Goal: Information Seeking & Learning: Learn about a topic

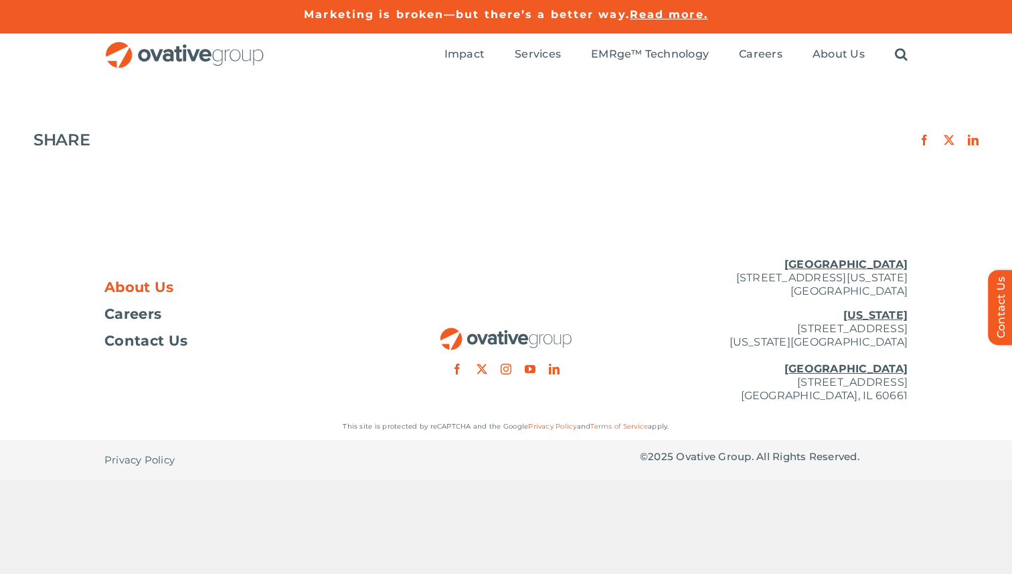
click at [143, 288] on span "About Us" at bounding box center [139, 286] width 70 height 13
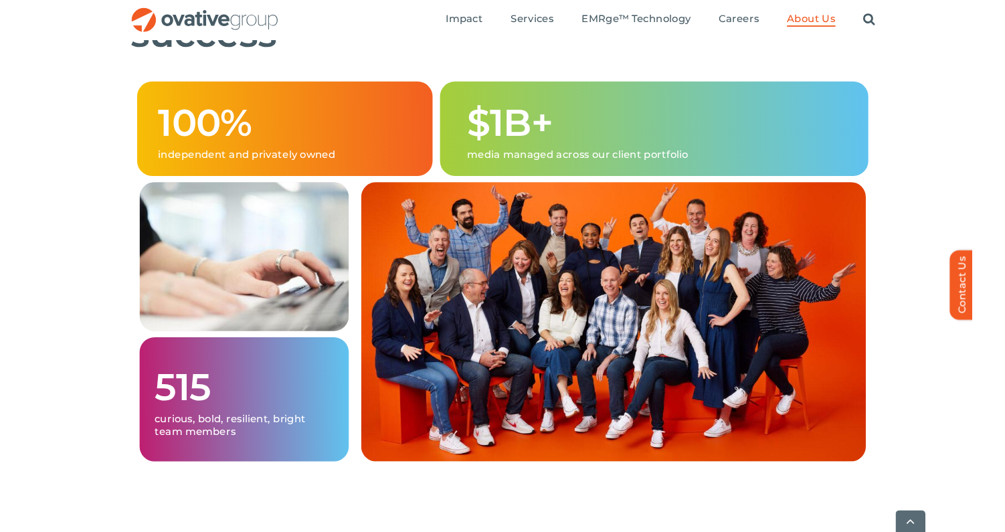
scroll to position [839, 0]
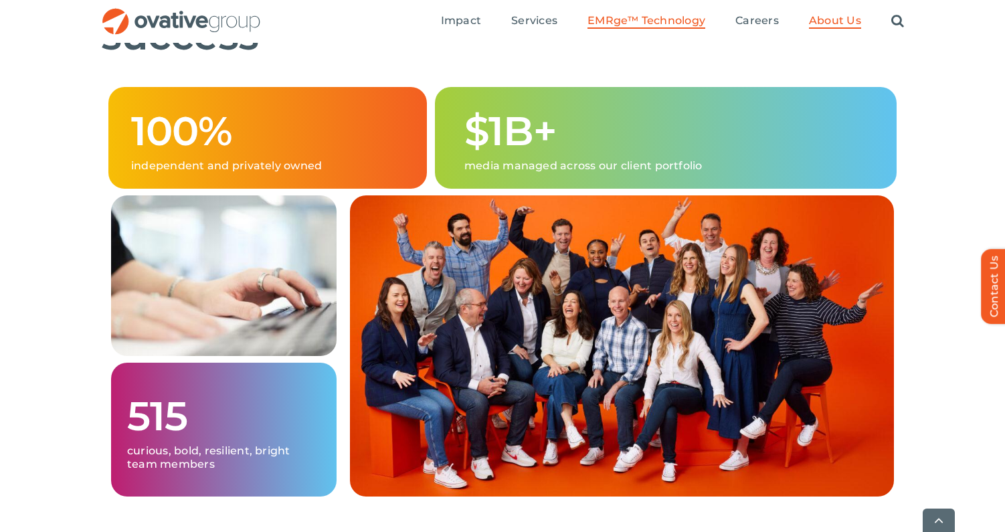
click at [685, 18] on span "EMRge™ Technology" at bounding box center [647, 20] width 118 height 13
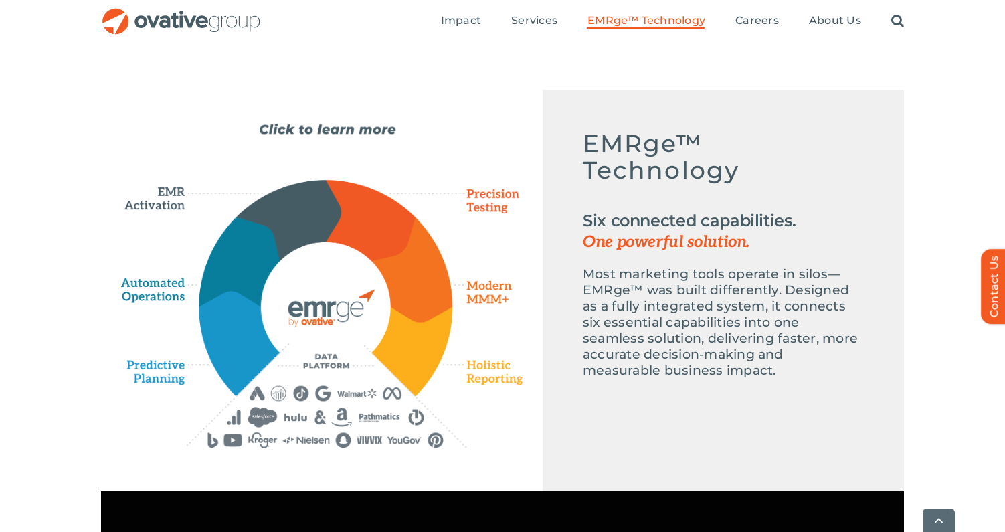
scroll to position [594, 0]
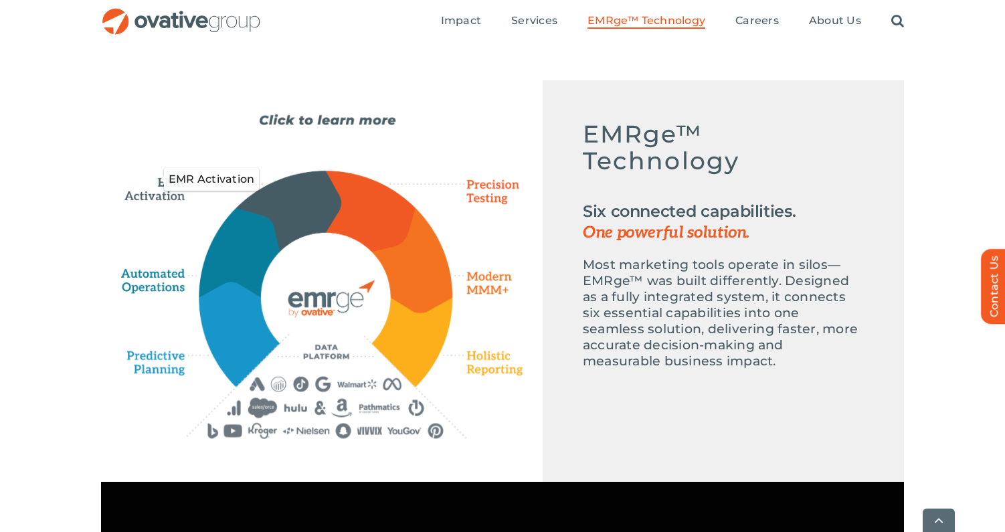
click at [185, 197] on icon "EMR Activation" at bounding box center [159, 180] width 77 height 46
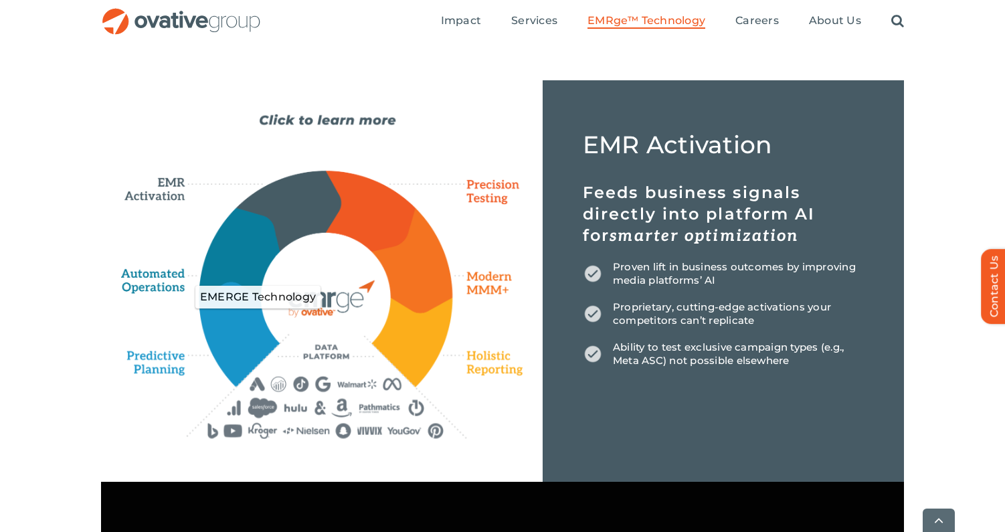
click at [325, 301] on icon "EMERGE Technology" at bounding box center [325, 297] width 130 height 130
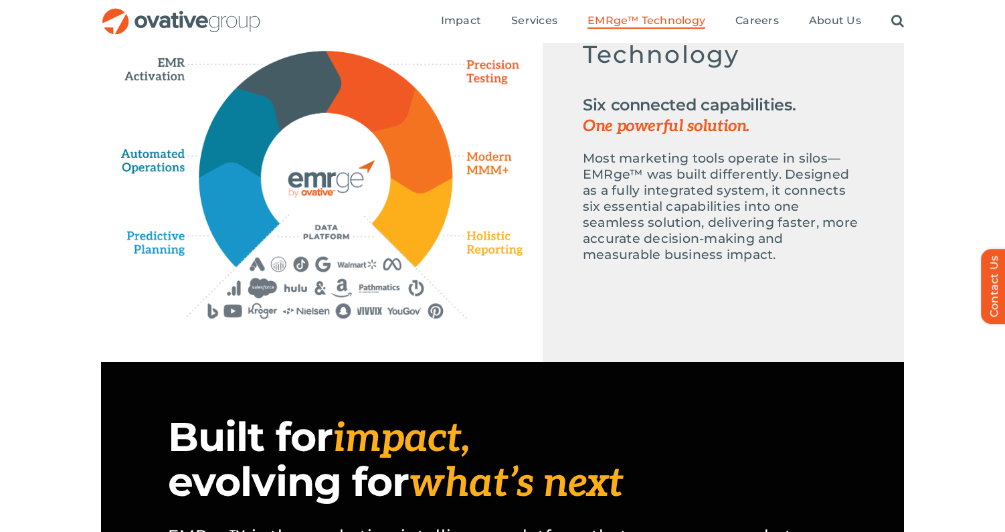
scroll to position [692, 0]
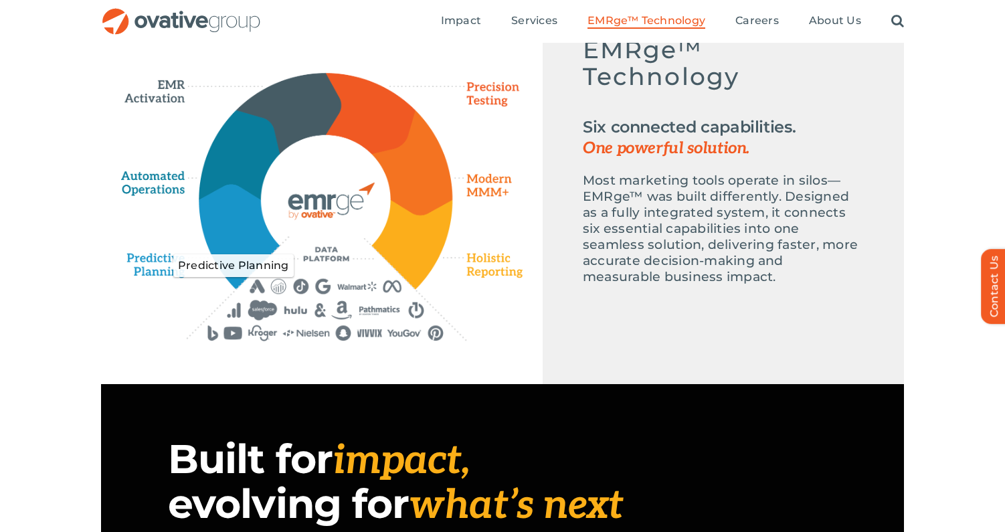
click at [157, 268] on icon "Predictive Planning" at bounding box center [169, 265] width 82 height 38
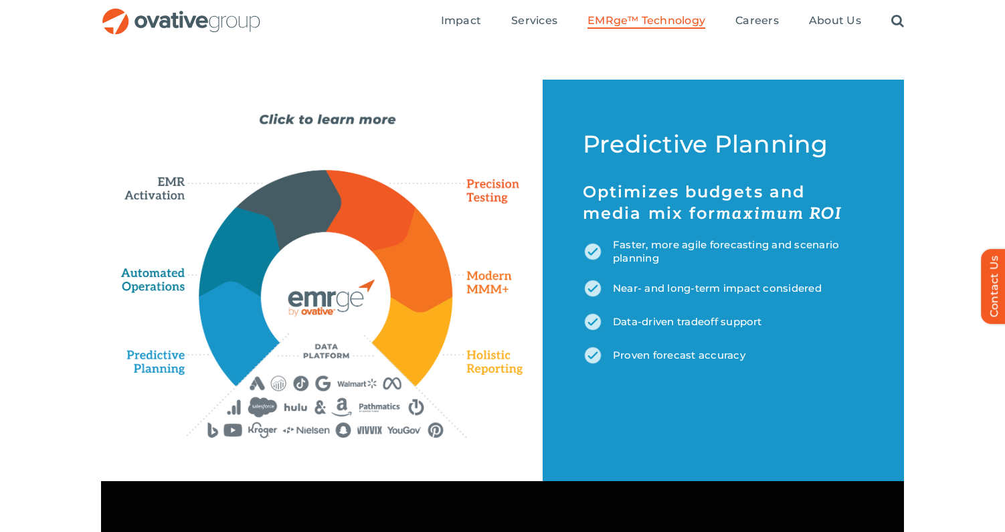
scroll to position [585, 0]
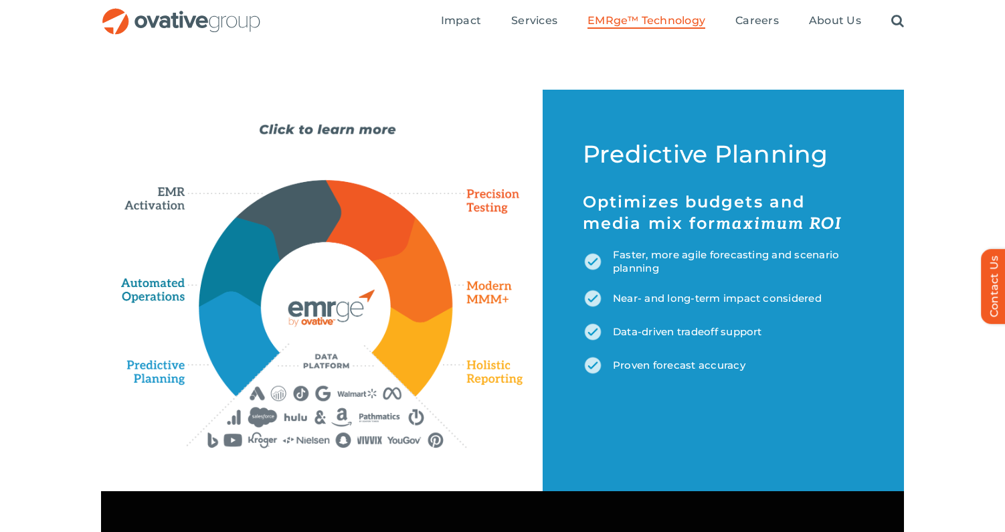
click at [153, 306] on div "Emerge-asset EMRge™ Technology Six connected capabilities. One powerful solutio…" at bounding box center [322, 285] width 402 height 325
click at [163, 297] on icon "Automated Operations" at bounding box center [156, 284] width 70 height 40
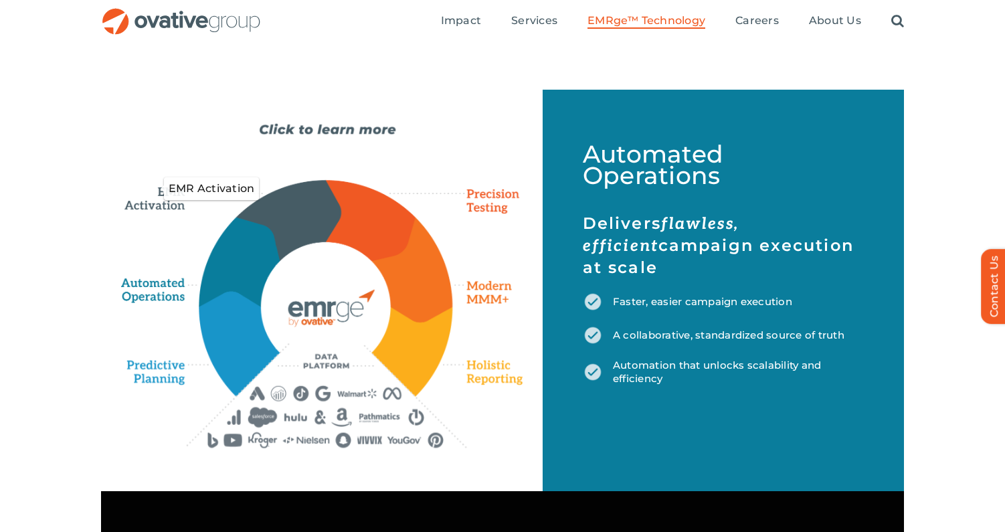
click at [156, 206] on icon "EMR Activation" at bounding box center [159, 189] width 77 height 46
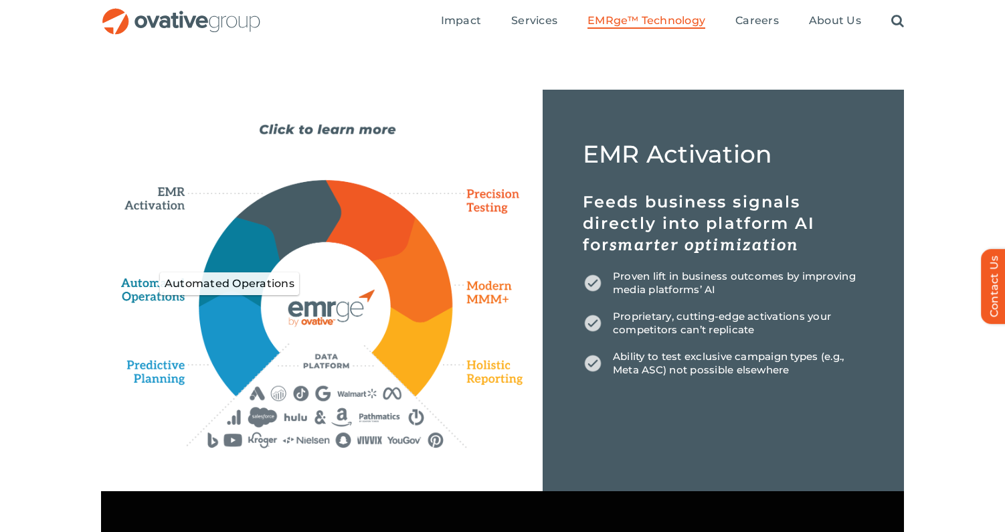
click at [146, 288] on icon "Automated Operations" at bounding box center [156, 284] width 70 height 40
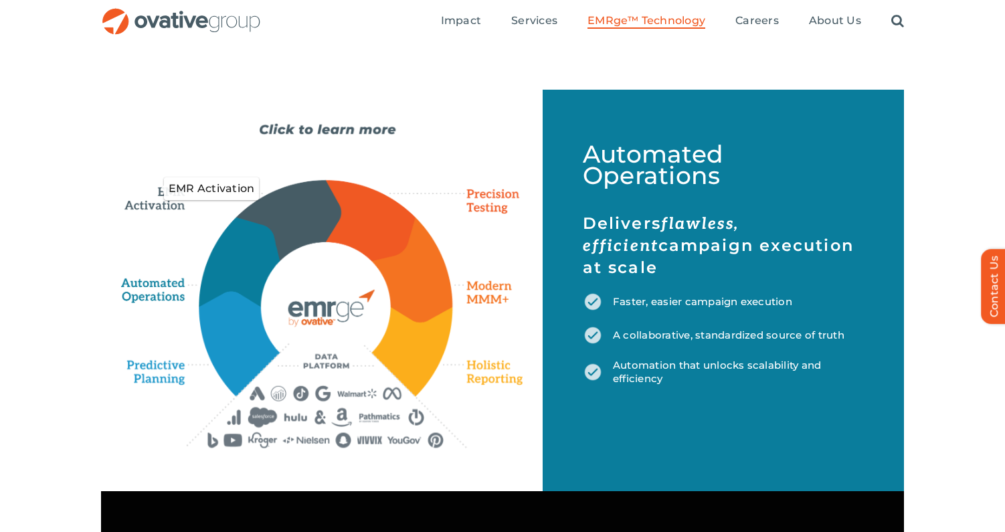
click at [169, 202] on icon "EMR Activation" at bounding box center [159, 189] width 77 height 46
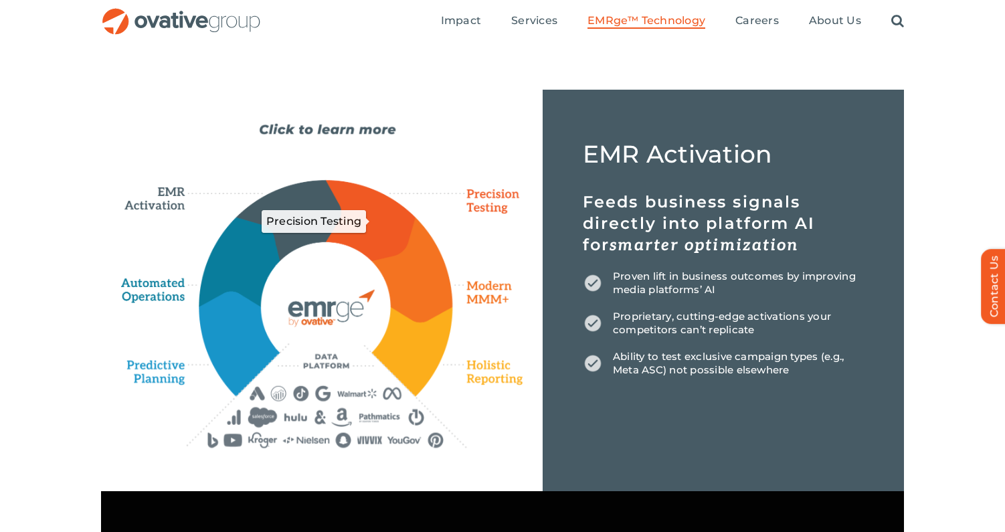
click at [367, 213] on icon "Precision Testing" at bounding box center [371, 221] width 90 height 80
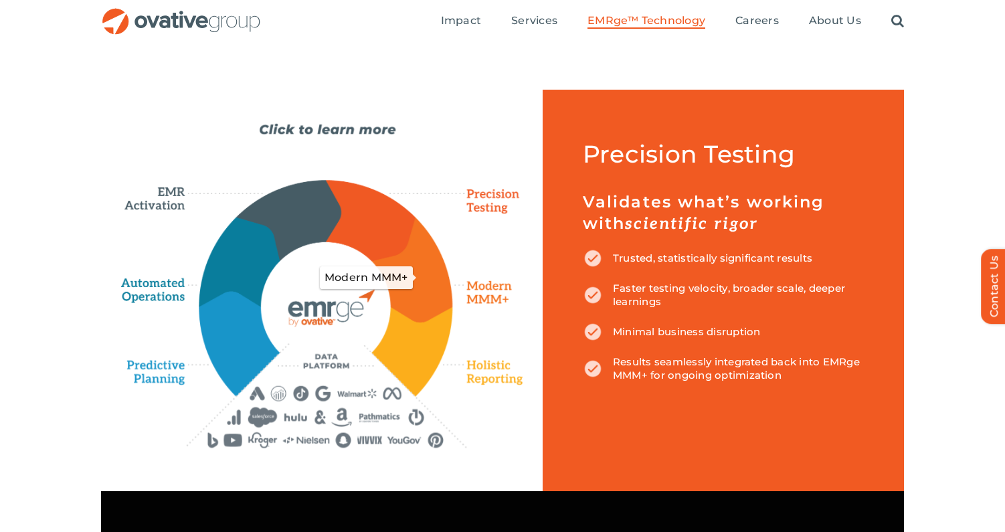
click at [417, 258] on icon "Modern MMM+" at bounding box center [413, 269] width 80 height 105
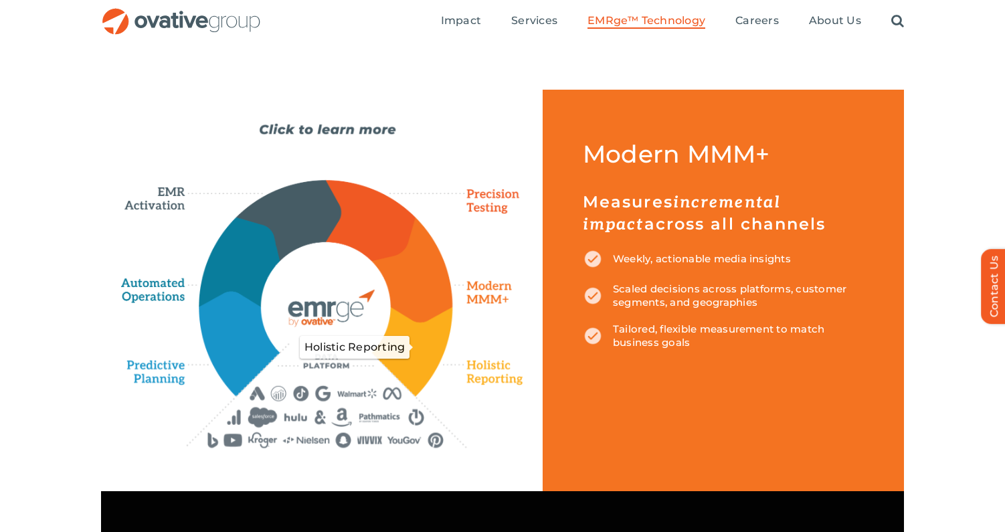
click at [428, 332] on icon "Holistic Reporting" at bounding box center [412, 351] width 80 height 88
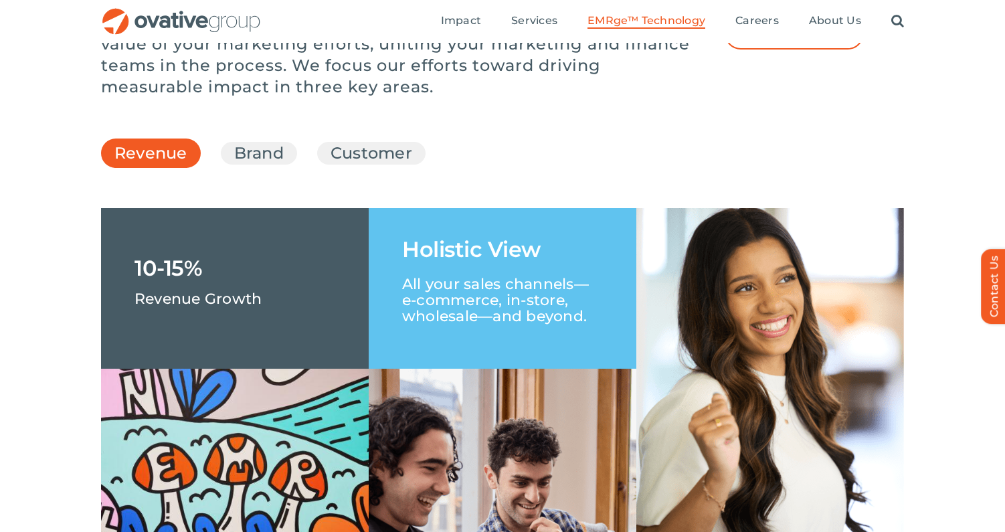
scroll to position [1933, 0]
click at [252, 165] on link "Brand" at bounding box center [259, 154] width 50 height 23
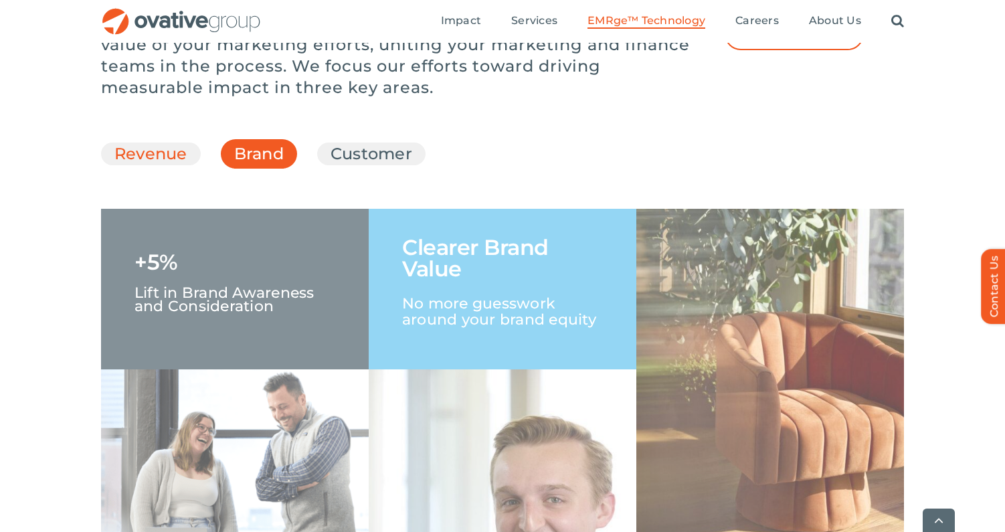
click at [177, 165] on link "Revenue" at bounding box center [150, 154] width 73 height 23
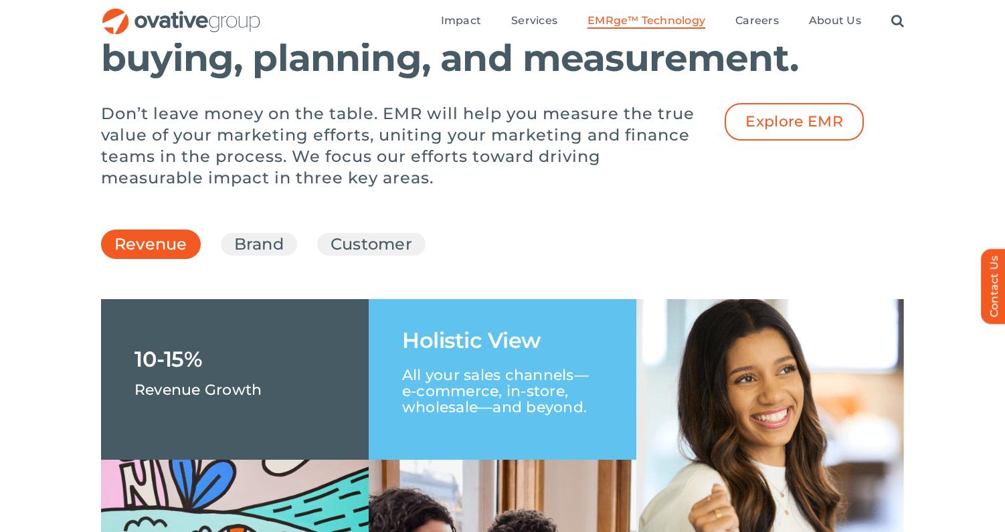
scroll to position [1840, 0]
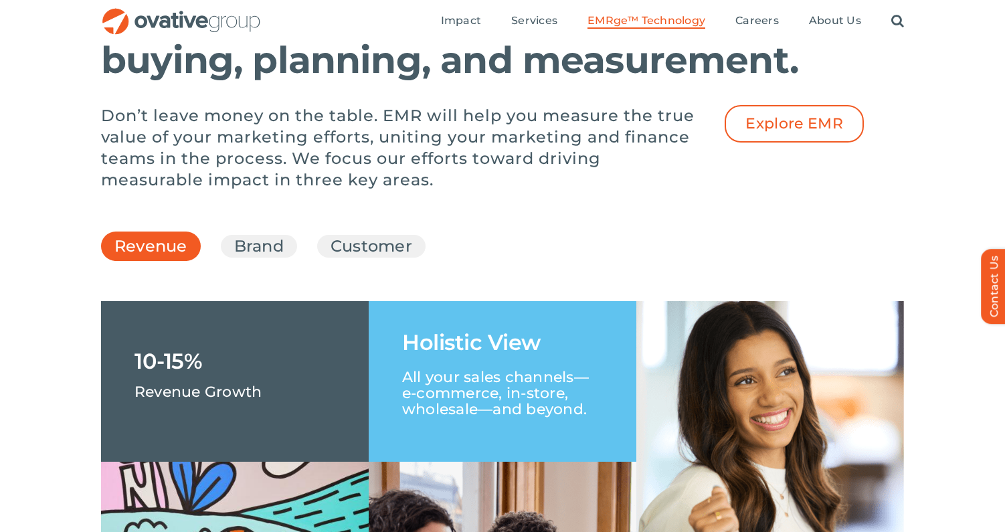
click at [177, 191] on p "Don’t leave money on the table. EMR will help you measure the true value of you…" at bounding box center [402, 148] width 602 height 86
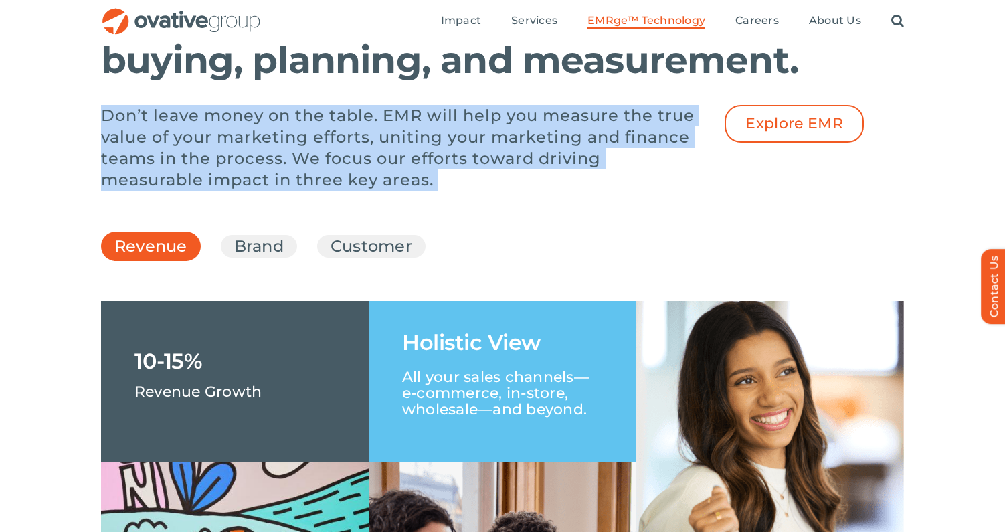
click at [177, 191] on p "Don’t leave money on the table. EMR will help you measure the true value of you…" at bounding box center [402, 148] width 602 height 86
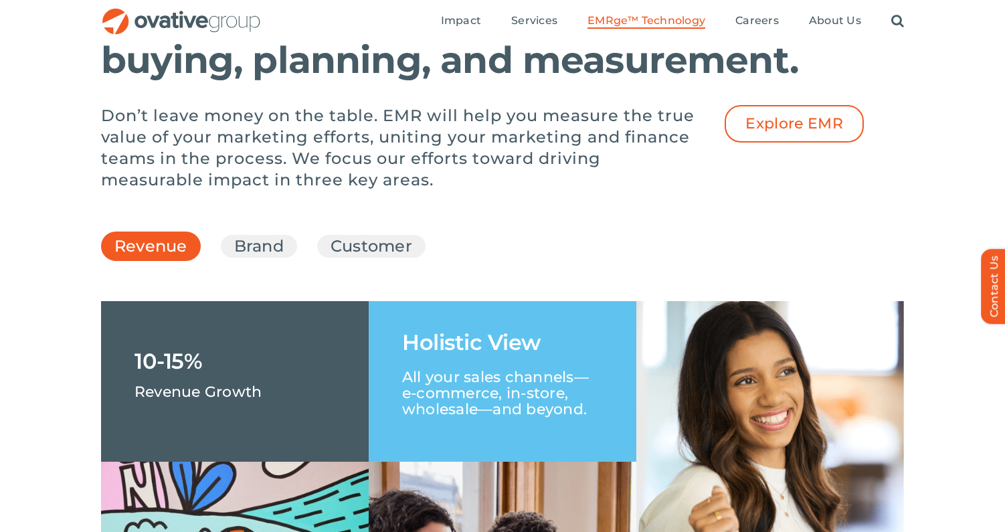
click at [256, 191] on p "Don’t leave money on the table. EMR will help you measure the true value of you…" at bounding box center [402, 148] width 602 height 86
click at [398, 162] on p "Don’t leave money on the table. EMR will help you measure the true value of you…" at bounding box center [402, 148] width 602 height 86
click at [377, 162] on p "Don’t leave money on the table. EMR will help you measure the true value of you…" at bounding box center [402, 148] width 602 height 86
click at [381, 161] on p "Don’t leave money on the table. EMR will help you measure the true value of you…" at bounding box center [402, 148] width 602 height 86
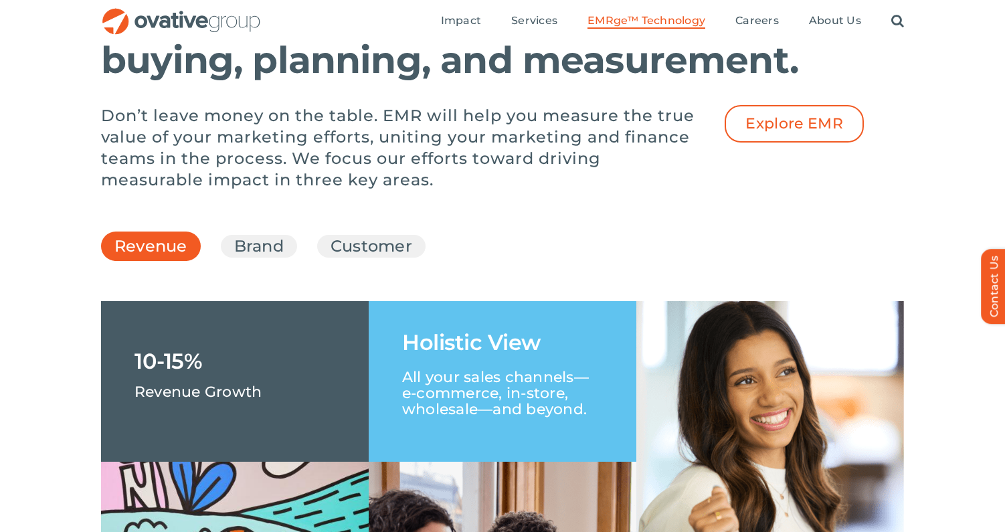
click at [398, 159] on p "Don’t leave money on the table. EMR will help you measure the true value of you…" at bounding box center [402, 148] width 602 height 86
click at [428, 161] on p "Don’t leave money on the table. EMR will help you measure the true value of you…" at bounding box center [402, 148] width 602 height 86
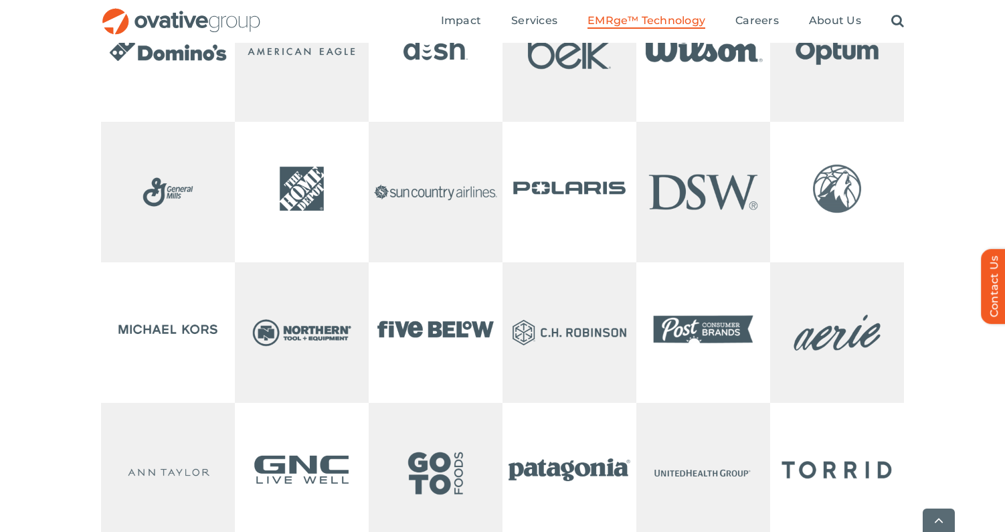
scroll to position [2838, 0]
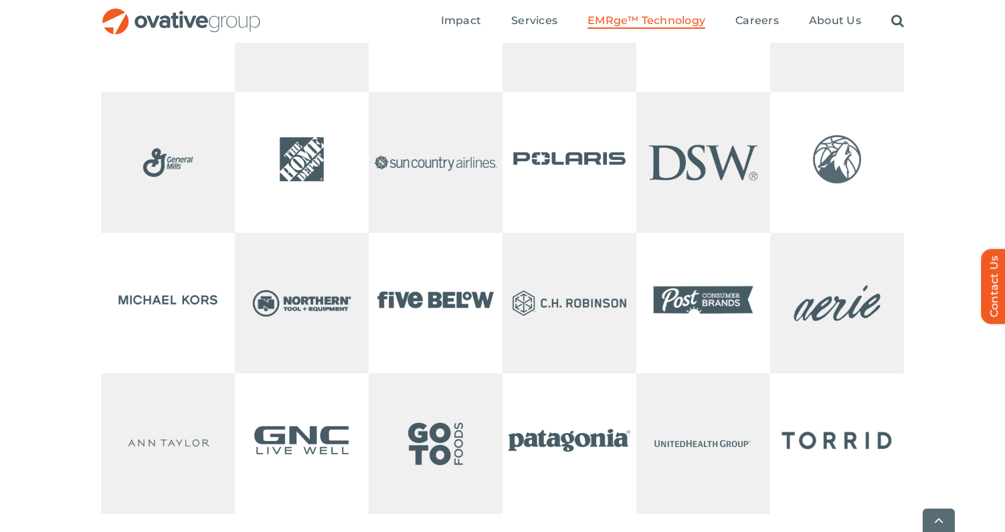
click at [566, 222] on img at bounding box center [570, 159] width 134 height 134
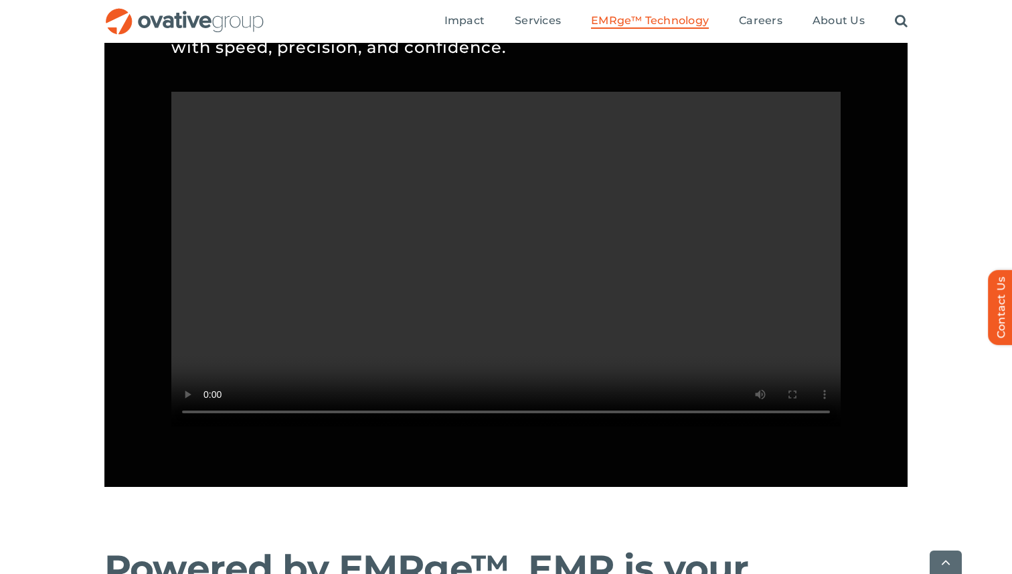
scroll to position [1277, 0]
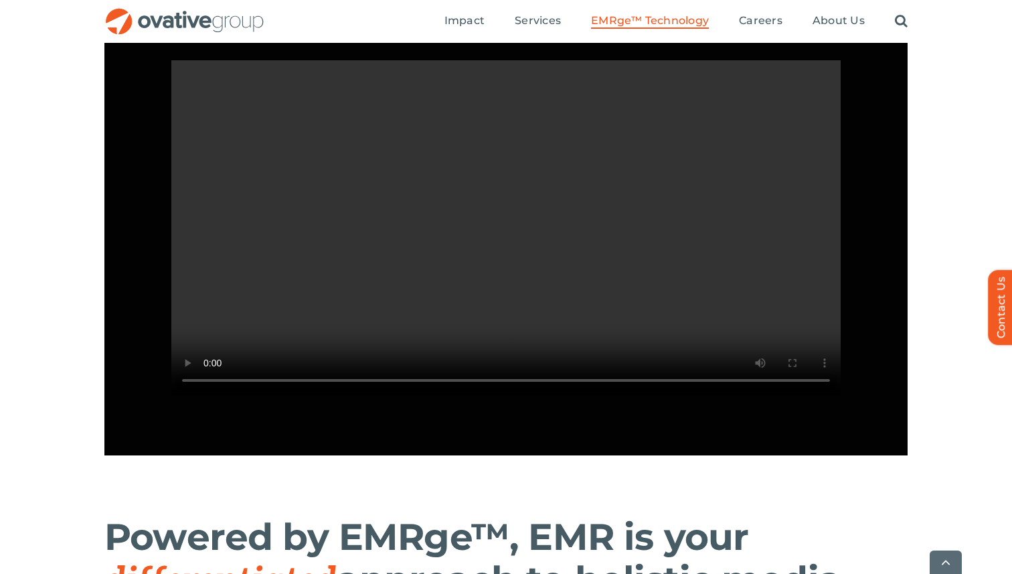
click at [289, 205] on video "Sorry, your browser doesn't support embedded videos." at bounding box center [505, 227] width 669 height 335
click at [562, 186] on video "Sorry, your browser doesn't support embedded videos." at bounding box center [505, 227] width 669 height 335
click at [385, 268] on video "Sorry, your browser doesn't support embedded videos." at bounding box center [505, 227] width 669 height 335
click at [277, 305] on video "Sorry, your browser doesn't support embedded videos." at bounding box center [505, 227] width 669 height 335
click at [408, 246] on video "Sorry, your browser doesn't support embedded videos." at bounding box center [505, 227] width 669 height 335
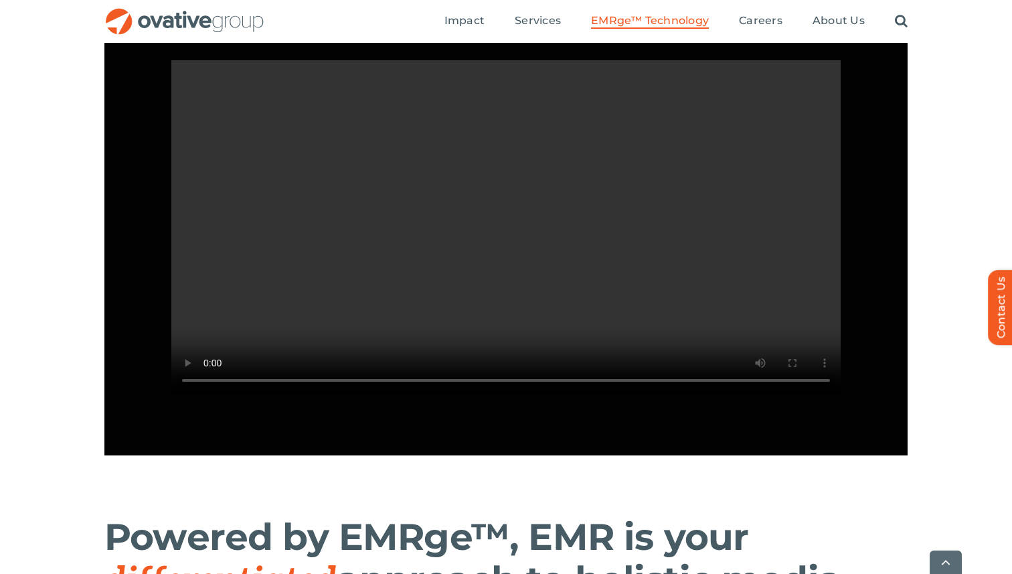
click at [540, 252] on video "Sorry, your browser doesn't support embedded videos." at bounding box center [505, 227] width 669 height 335
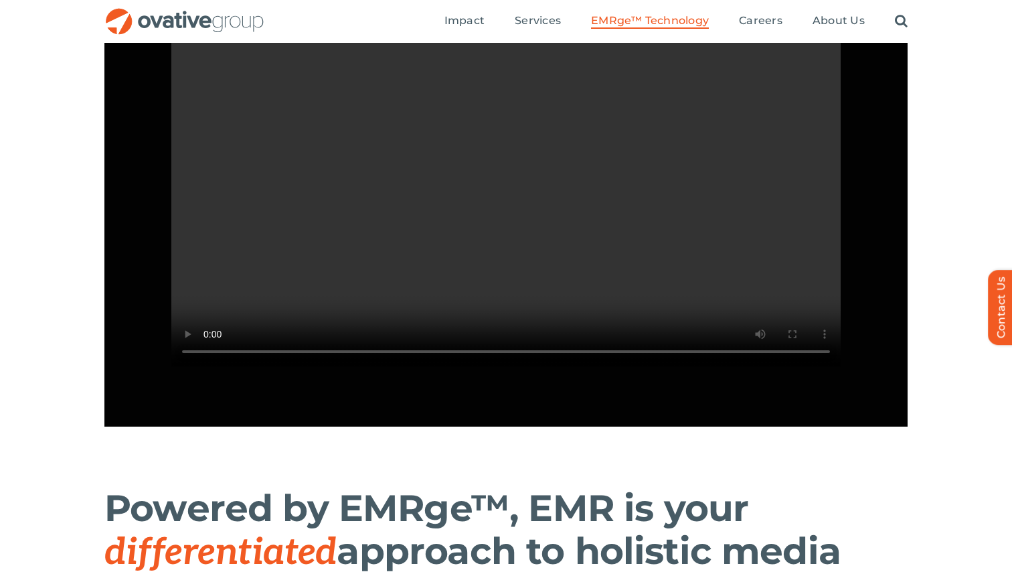
scroll to position [1258, 0]
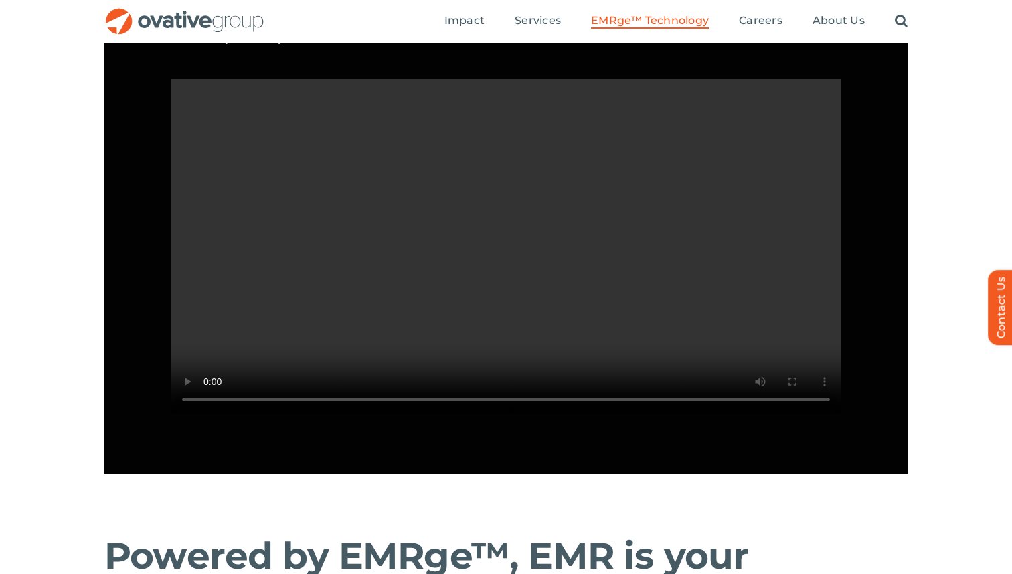
click at [443, 208] on video "Sorry, your browser doesn't support embedded videos." at bounding box center [505, 246] width 669 height 335
click at [485, 214] on video "Sorry, your browser doesn't support embedded videos." at bounding box center [505, 246] width 669 height 335
click at [474, 230] on video "Sorry, your browser doesn't support embedded videos." at bounding box center [505, 246] width 669 height 335
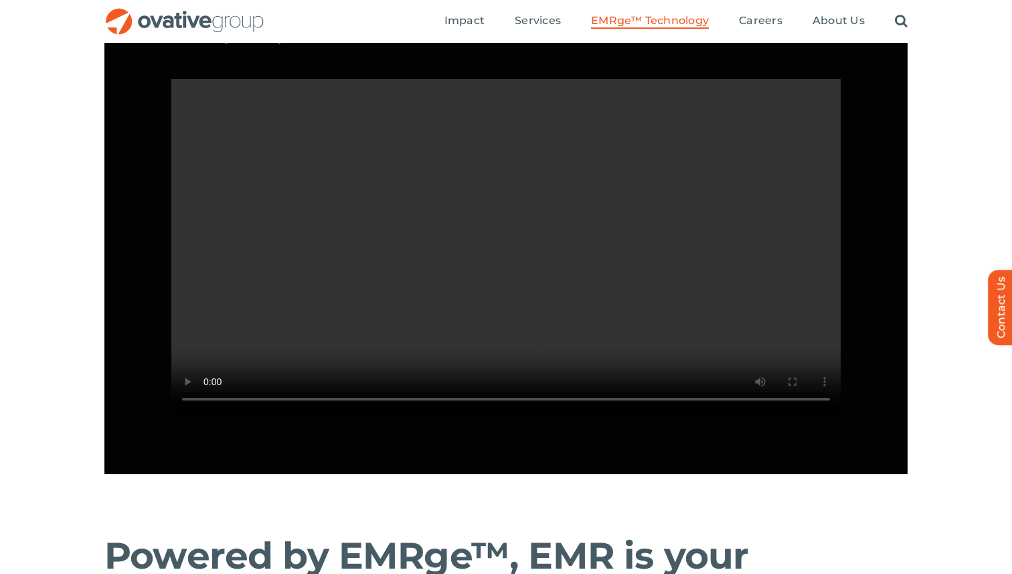
click at [474, 230] on video "Sorry, your browser doesn't support embedded videos." at bounding box center [505, 246] width 669 height 335
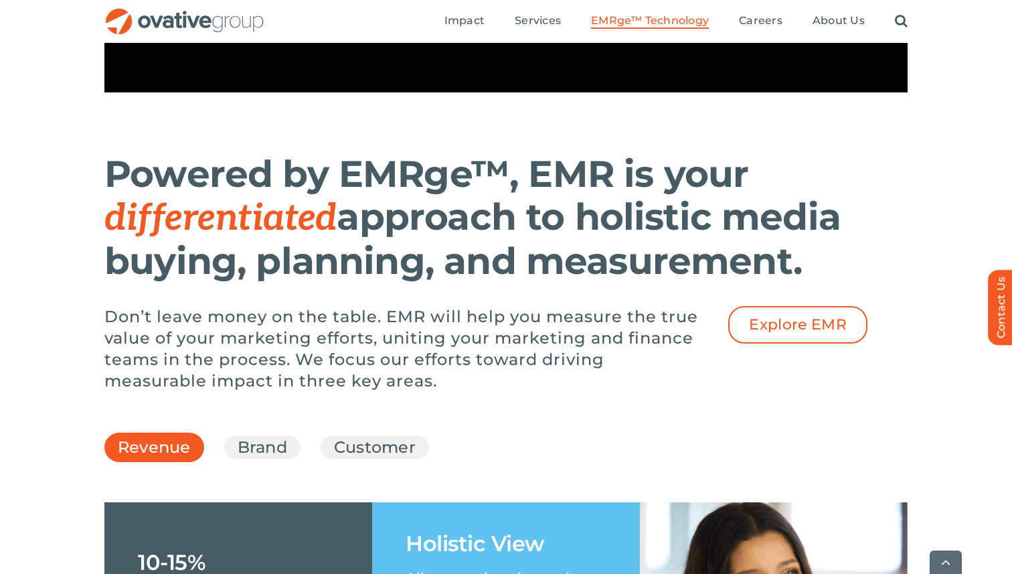
scroll to position [1628, 0]
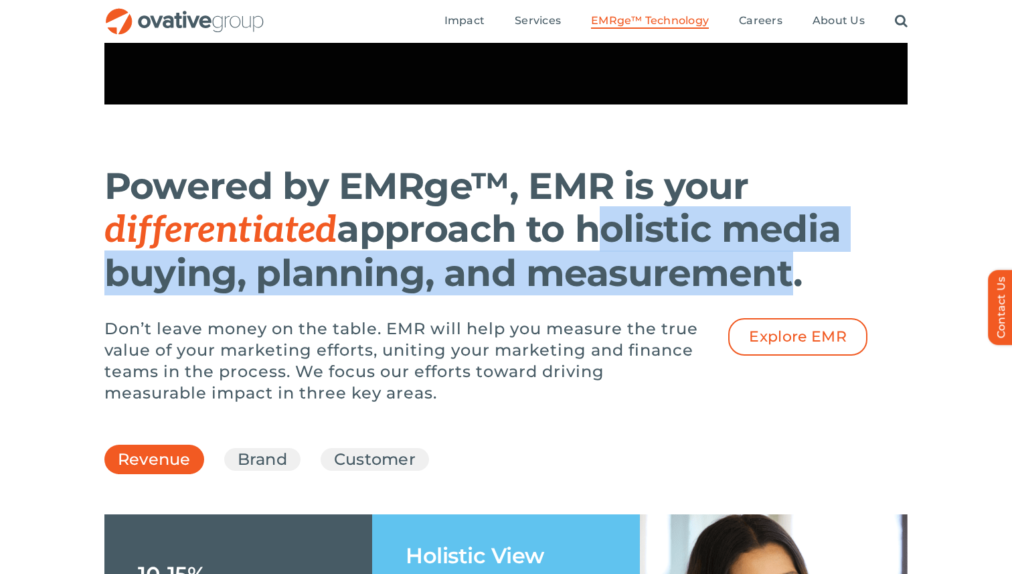
drag, startPoint x: 586, startPoint y: 270, endPoint x: 786, endPoint y: 323, distance: 207.0
click at [786, 294] on h1 "Powered by EMRge™, EMR is your differentiated approach to holistic media buying…" at bounding box center [472, 230] width 736 height 130
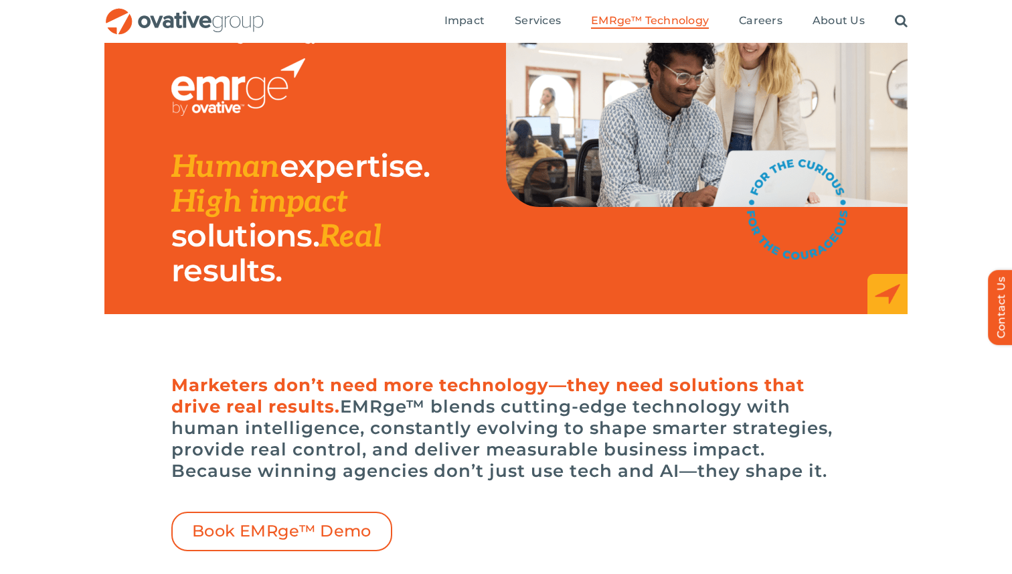
scroll to position [0, 0]
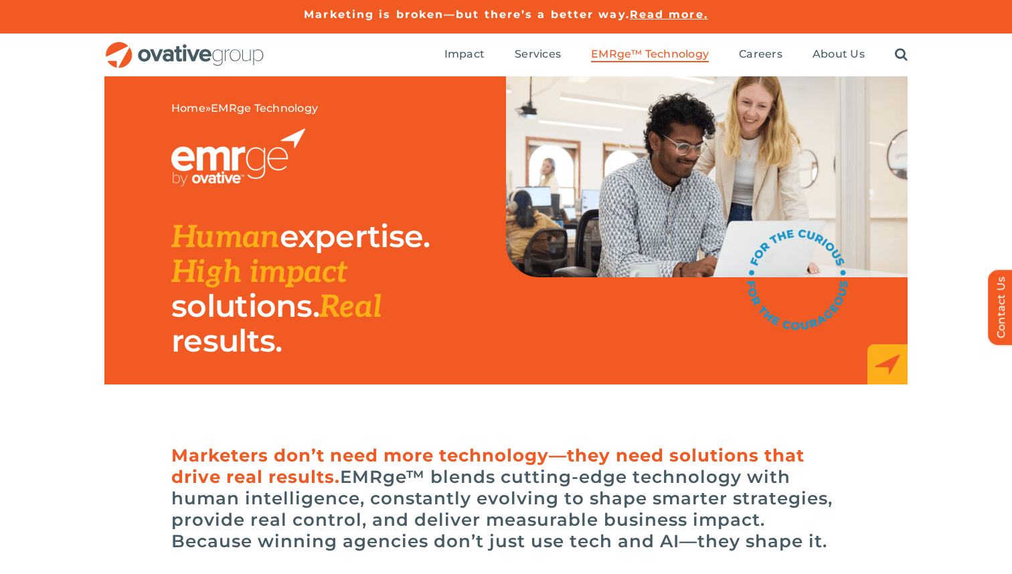
click at [227, 59] on img "OG_Full_horizontal_RGB" at bounding box center [184, 54] width 161 height 27
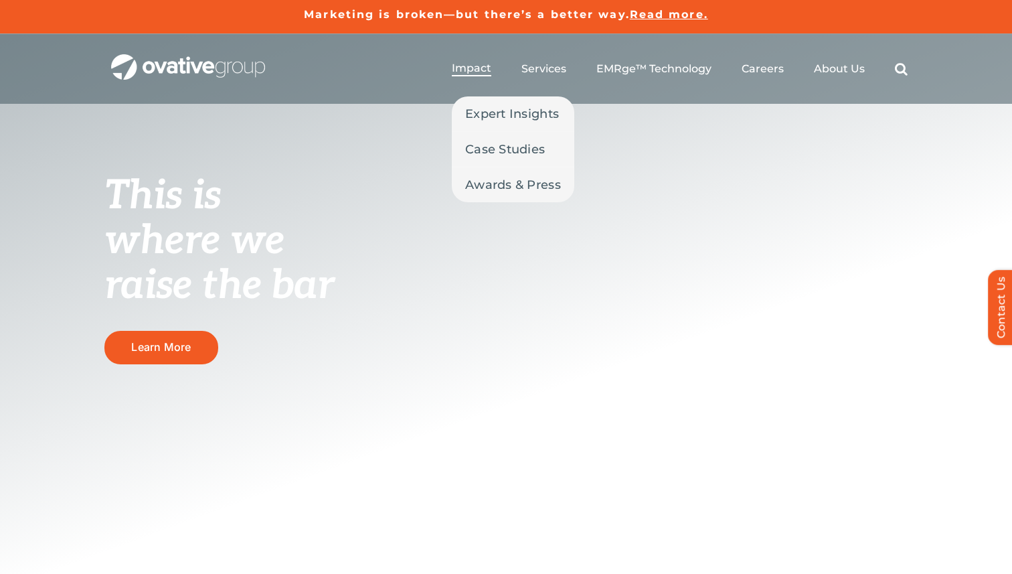
click at [468, 68] on span "Impact" at bounding box center [471, 68] width 39 height 13
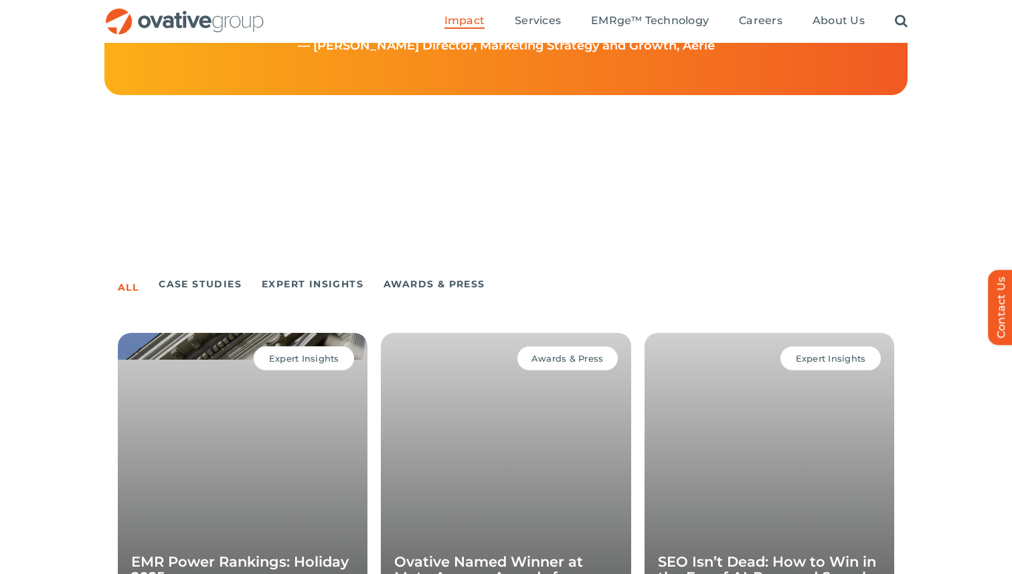
scroll to position [695, 0]
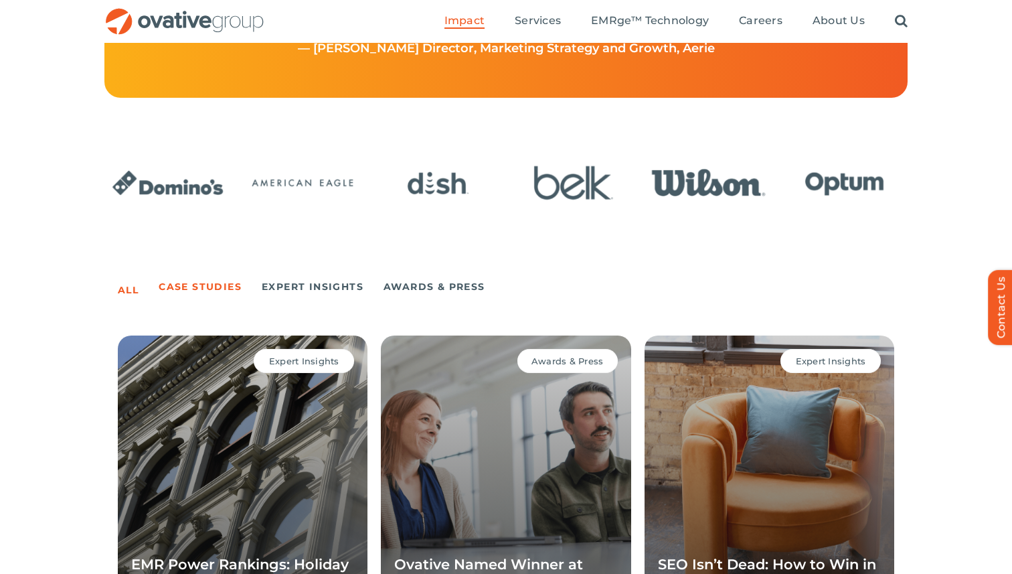
click at [202, 289] on link "Case Studies" at bounding box center [200, 286] width 83 height 19
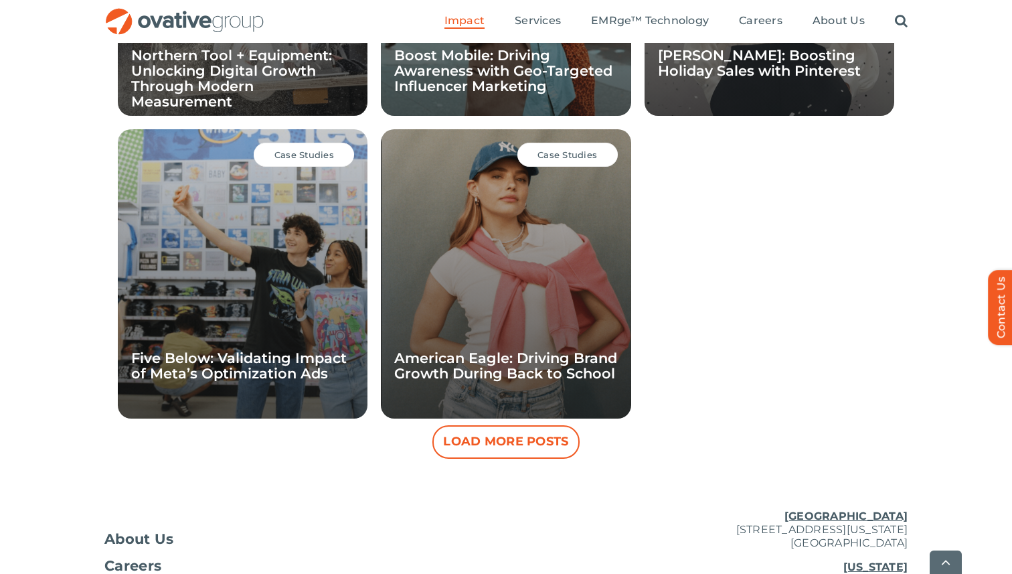
scroll to position [1208, 0]
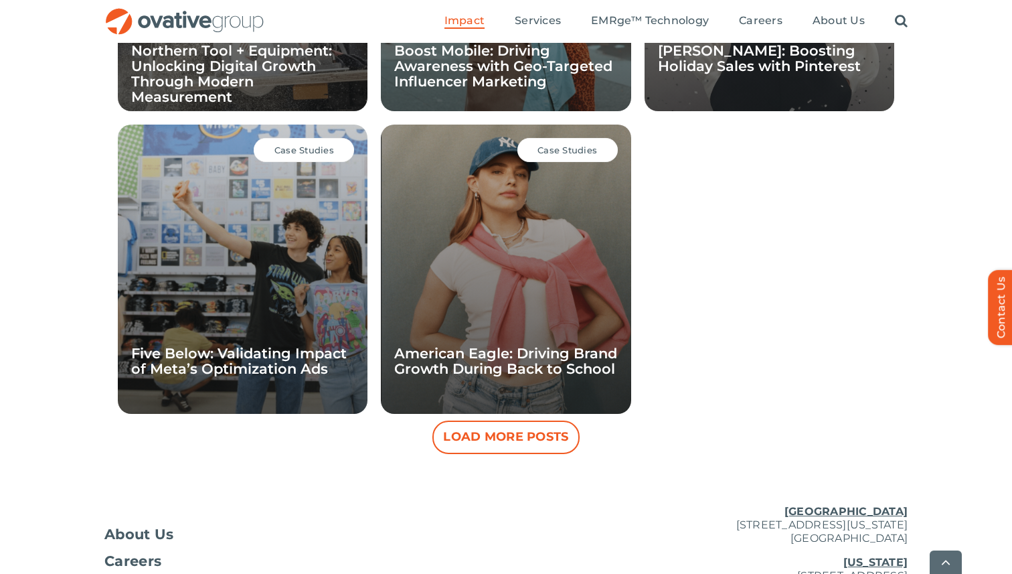
click at [63, 286] on div "All Case Studies Expert Insights Awards & Press Expert Insights EMR Power Ranki…" at bounding box center [506, 101] width 1012 height 703
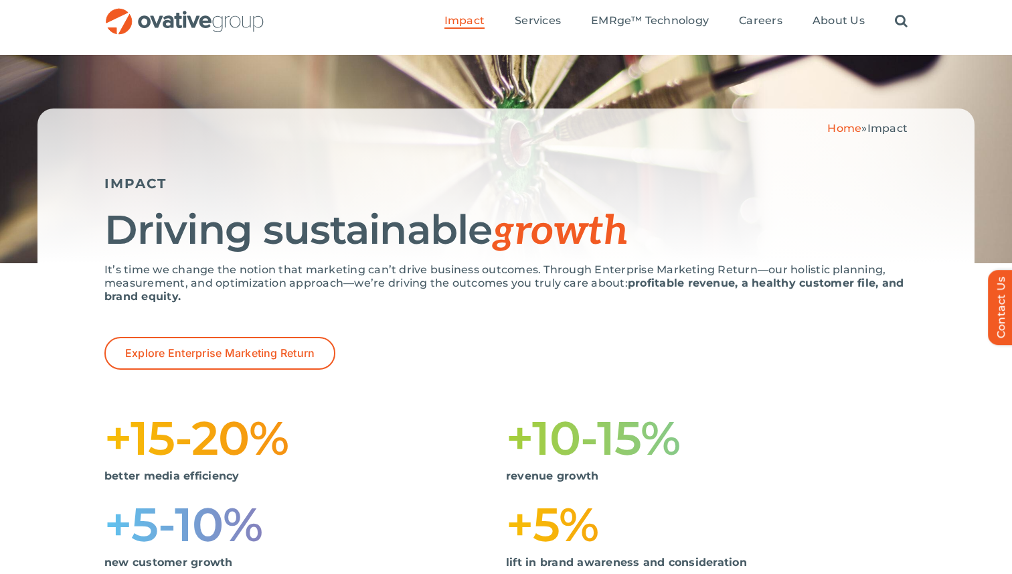
scroll to position [0, 0]
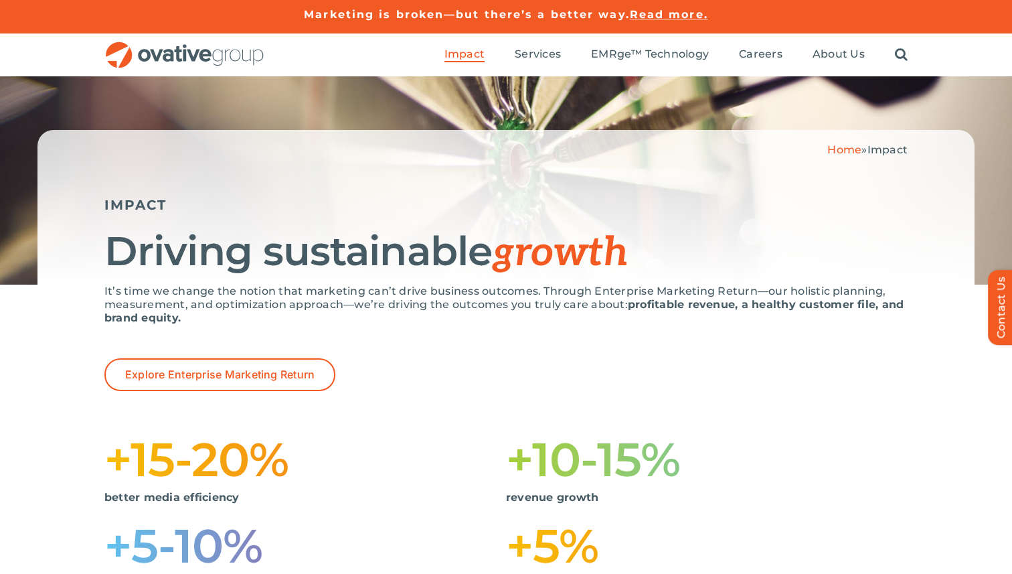
click at [189, 58] on img "OG_Full_horizontal_RGB" at bounding box center [184, 54] width 161 height 27
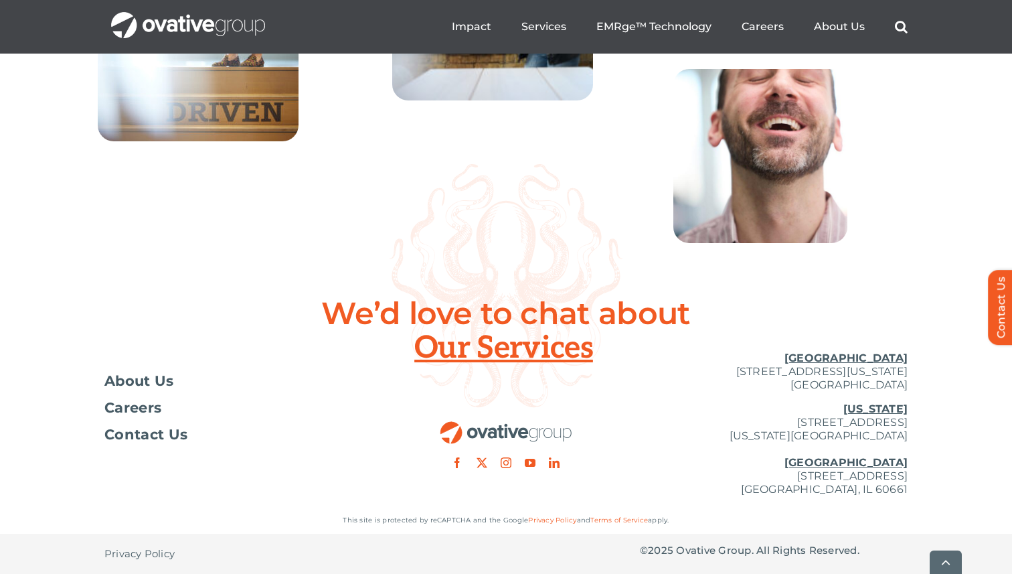
scroll to position [4901, 0]
